Goal: Information Seeking & Learning: Learn about a topic

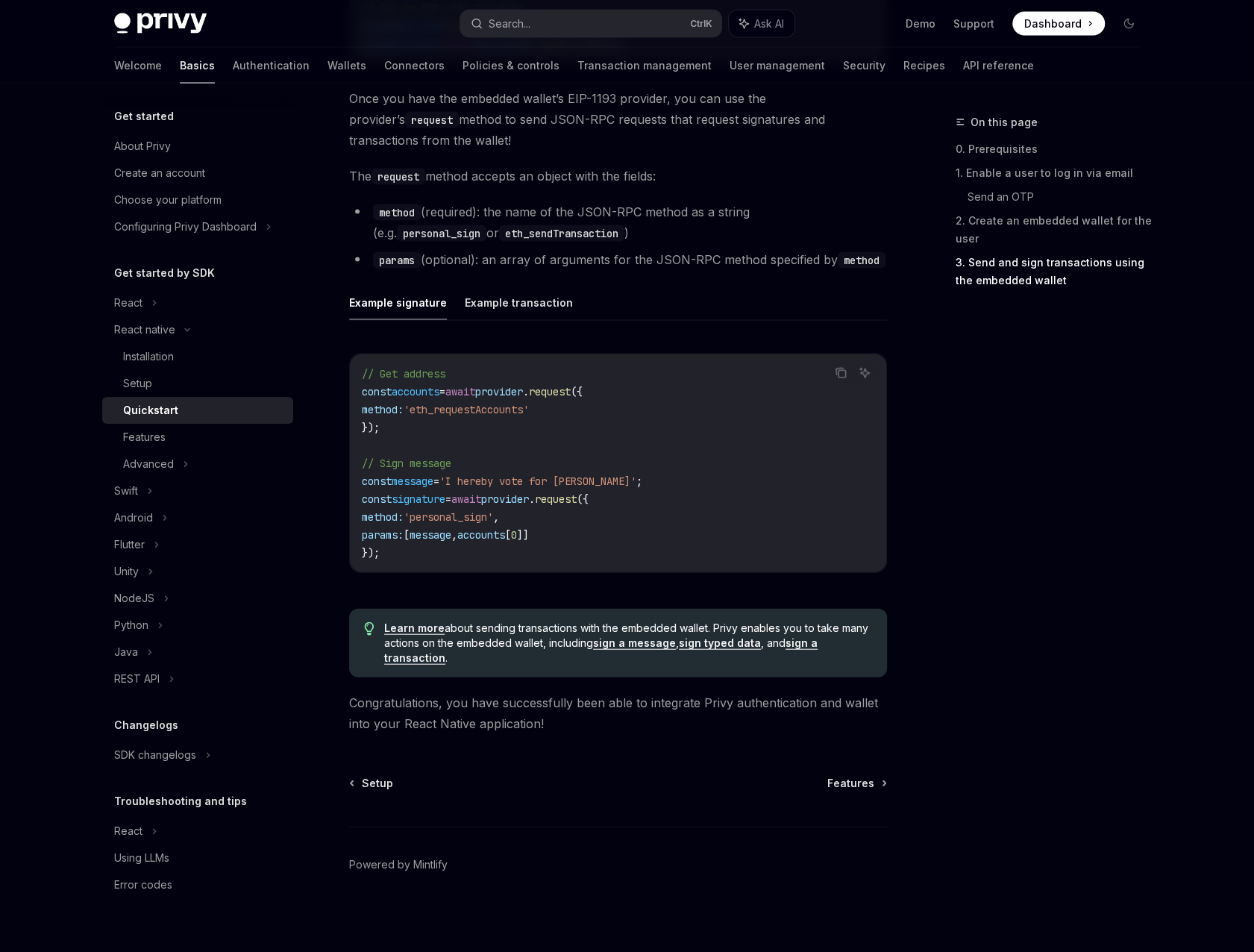
scroll to position [1959, 0]
click at [126, 312] on div "React" at bounding box center [128, 303] width 28 height 18
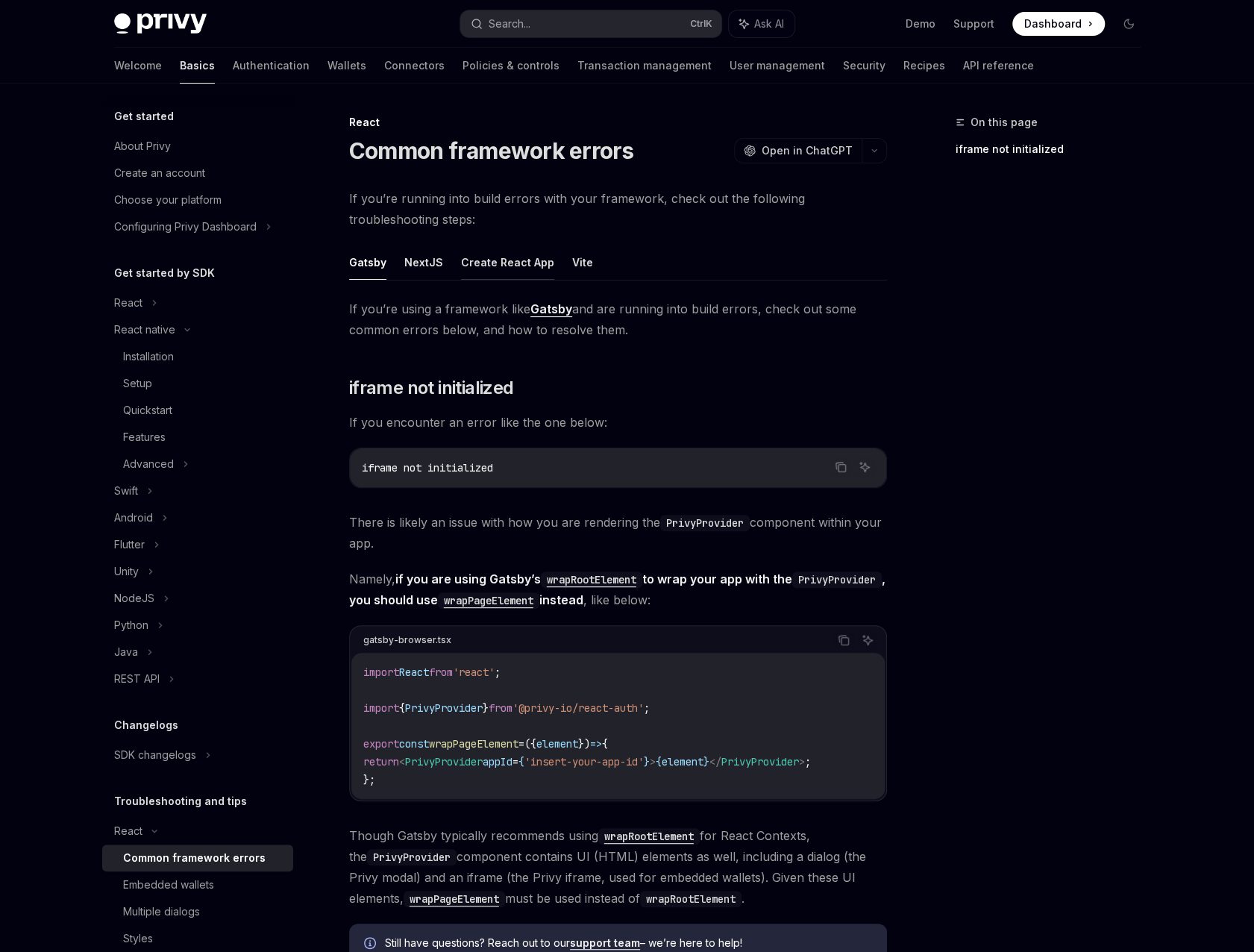
click at [525, 265] on button "Create React App" at bounding box center [507, 262] width 93 height 35
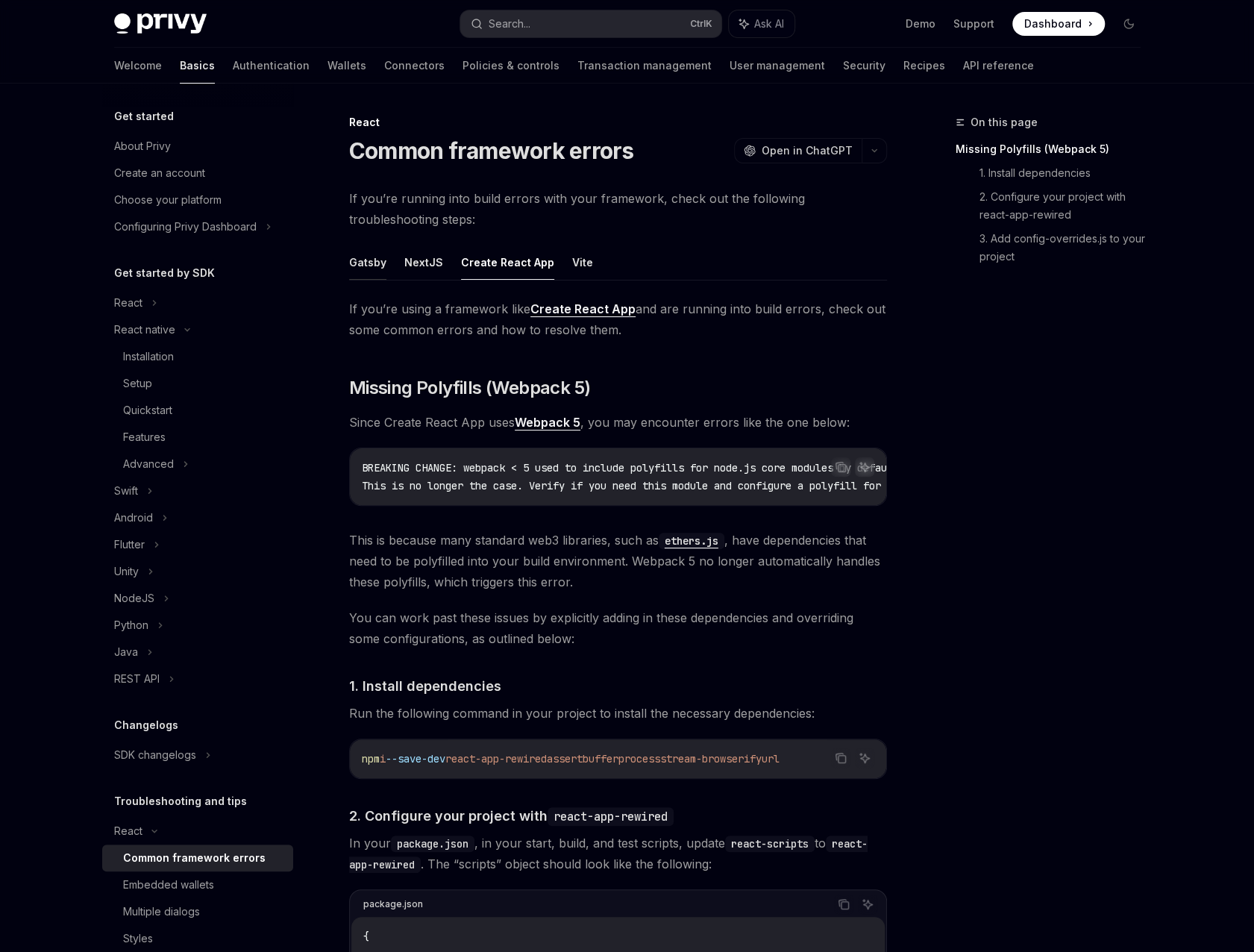
click at [362, 263] on button "Gatsby" at bounding box center [367, 262] width 37 height 35
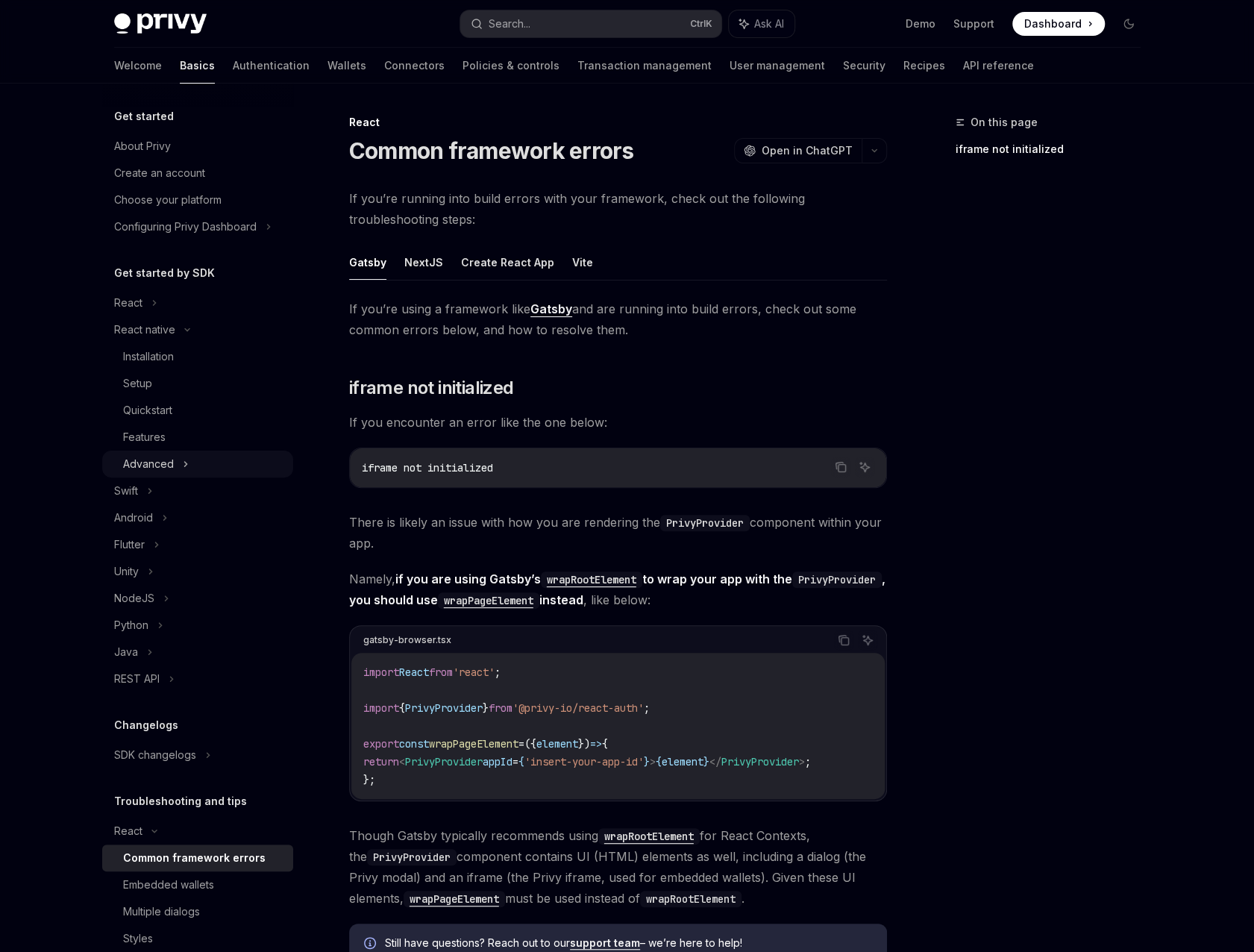
click at [151, 462] on div "Advanced" at bounding box center [148, 464] width 50 height 18
type textarea "*"
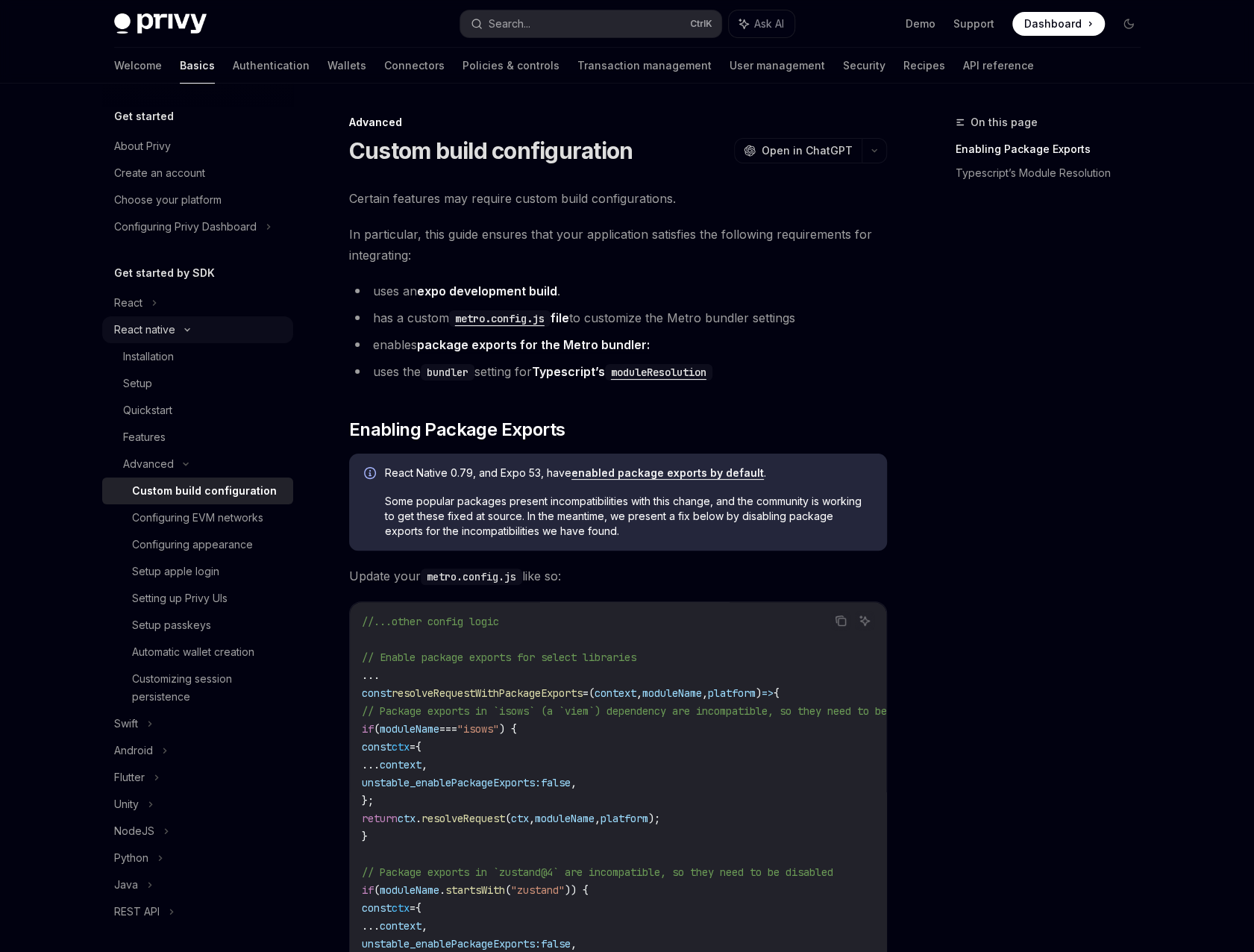
click at [149, 328] on div "React native" at bounding box center [145, 330] width 61 height 18
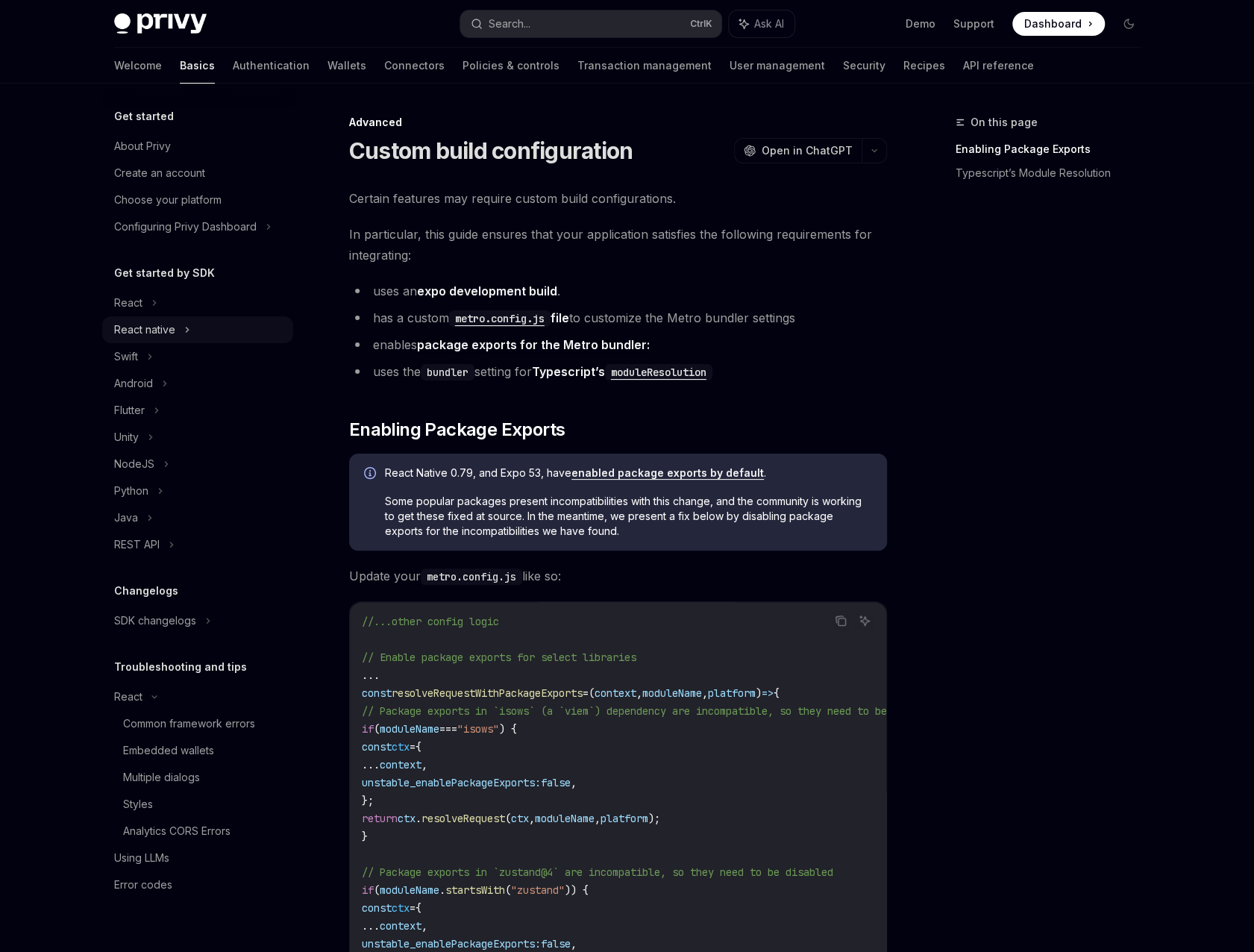
click at [154, 328] on div "React native" at bounding box center [145, 330] width 61 height 18
